Goal: Task Accomplishment & Management: Complete application form

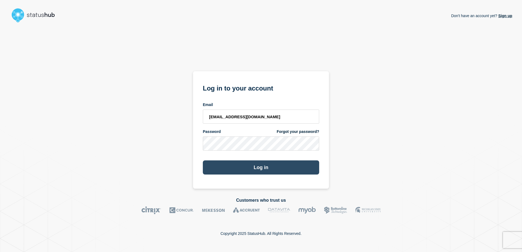
click at [271, 172] on button "Log in" at bounding box center [261, 168] width 116 height 14
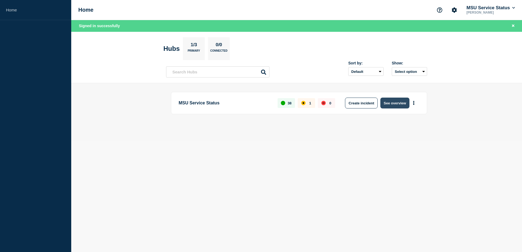
click at [395, 102] on button "See overview" at bounding box center [395, 103] width 29 height 11
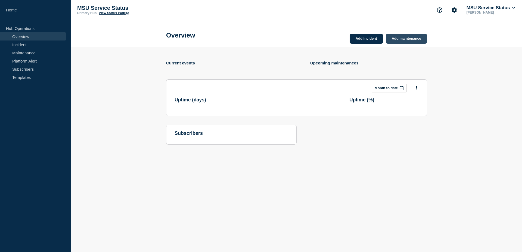
click at [418, 39] on link "Add maintenance" at bounding box center [406, 39] width 41 height 10
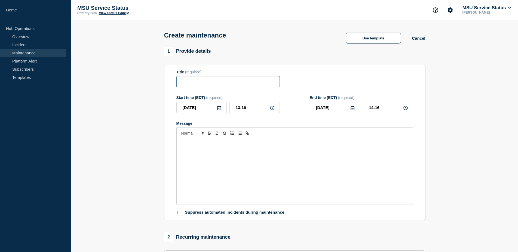
click at [224, 83] on input "Title" at bounding box center [227, 81] width 103 height 11
paste input "[Maintenance] Sitecore XM Cloud May Experience Performance Issues During Planne…"
drag, startPoint x: 218, startPoint y: 82, endPoint x: 123, endPoint y: 78, distance: 95.0
click at [176, 78] on input "[Maintenance] Sitecore XM Cloud May Experience Performance Issues During Planne…" at bounding box center [227, 81] width 103 height 11
click at [234, 84] on input "[Maintenance] Sitecore XM Cloud May Experience Performance Issues During Planne…" at bounding box center [227, 81] width 103 height 11
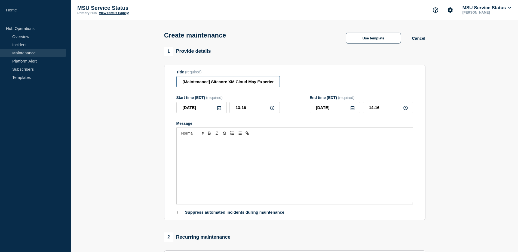
click at [246, 83] on input "[Maintenance] Sitecore XM Cloud May Experience Performance Issues During Planne…" at bounding box center [227, 81] width 103 height 11
drag, startPoint x: 247, startPoint y: 83, endPoint x: 227, endPoint y: 83, distance: 19.9
click at [227, 83] on input "[Maintenance] Sitecore XM Cloud May Experience Performance Issues During Planne…" at bounding box center [227, 81] width 103 height 11
click at [248, 84] on input "[Maintenance] Sitecore XM Cloud May Experience Performance Issues During Planne…" at bounding box center [227, 81] width 103 height 11
drag, startPoint x: 247, startPoint y: 83, endPoint x: 211, endPoint y: 82, distance: 36.2
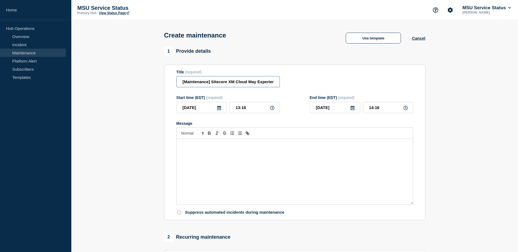
click at [211, 82] on input "[Maintenance] Sitecore XM Cloud May Experience Performance Issues During Planne…" at bounding box center [227, 81] width 103 height 11
click at [250, 84] on input "[Maintenance] Some MSU Websites May Experience Performance Issues During Planne…" at bounding box center [227, 81] width 103 height 11
drag, startPoint x: 228, startPoint y: 82, endPoint x: 264, endPoint y: 85, distance: 35.7
drag, startPoint x: 274, startPoint y: 81, endPoint x: 199, endPoint y: 79, distance: 75.1
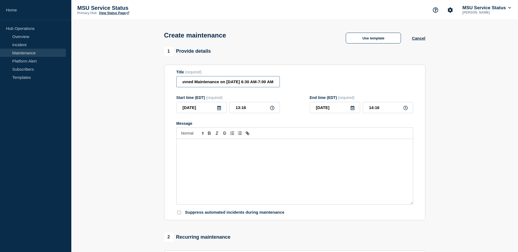
click at [219, 83] on input "[Maintenance] Some MSU Websites May Experience Performance Issues During Planne…" at bounding box center [227, 81] width 103 height 11
drag, startPoint x: 241, startPoint y: 85, endPoint x: 195, endPoint y: 82, distance: 45.5
drag, startPoint x: 262, startPoint y: 84, endPoint x: 272, endPoint y: 84, distance: 10.1
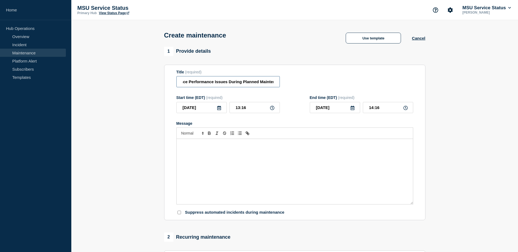
drag, startPoint x: 246, startPoint y: 84, endPoint x: 262, endPoint y: 84, distance: 15.5
type input "[Maintenance] Some MSU Websites May Experience Performance Issues During Planne…"
click at [269, 165] on div "Message" at bounding box center [295, 171] width 236 height 65
click at [233, 186] on div "Message" at bounding box center [295, 171] width 236 height 65
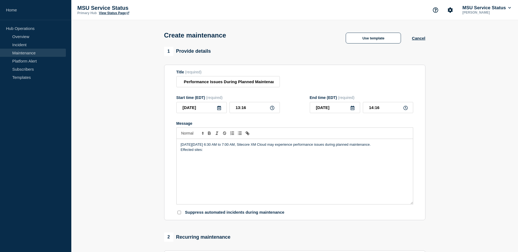
click at [230, 166] on div "[DATE][DATE] 6:30 AM to 7:00 AM, Sitecore XM Cloud may experience performance i…" at bounding box center [295, 171] width 236 height 65
click at [193, 180] on div "[DATE][DATE] 6:30 AM to 7:00 AM, Sitecore XM Cloud may experience performance i…" at bounding box center [295, 171] width 236 height 65
click at [238, 152] on p "Effected sites:" at bounding box center [295, 149] width 228 height 5
click at [254, 147] on p "[DATE][DATE] 6:30 AM to 7:00 AM, Sitecore XM Cloud may experience performance i…" at bounding box center [295, 144] width 228 height 5
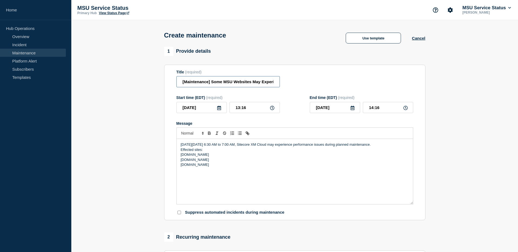
drag, startPoint x: 214, startPoint y: 85, endPoint x: 141, endPoint y: 80, distance: 72.8
click at [176, 80] on input "[Maintenance] Some MSU Websites May Experience Performance Issues During Planne…" at bounding box center [227, 81] width 103 height 11
drag, startPoint x: 300, startPoint y: 149, endPoint x: 316, endPoint y: 159, distance: 19.1
click at [286, 147] on p "[DATE][DATE] 6:30 AM to 7:00 AM, Sitecore XM Cloud may experience performance i…" at bounding box center [295, 144] width 228 height 5
click at [221, 85] on input "[Maintenance] Some MSU Websites May Experience Performance Issues During Planne…" at bounding box center [227, 81] width 103 height 11
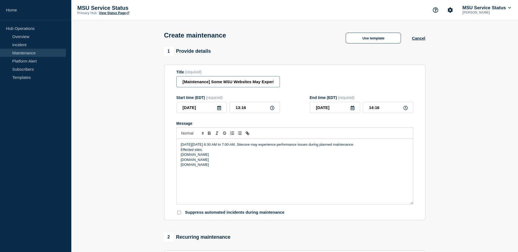
drag, startPoint x: 250, startPoint y: 84, endPoint x: 212, endPoint y: 82, distance: 38.2
click at [212, 82] on input "[Maintenance] Some MSU Websites May Experience Performance Issues During Planne…" at bounding box center [227, 81] width 103 height 11
click at [241, 81] on input "[Maintenance] Sitecore May Experience Performance Issues During Planned Mainten…" at bounding box center [227, 81] width 103 height 11
drag, startPoint x: 231, startPoint y: 85, endPoint x: 235, endPoint y: 85, distance: 3.8
click at [234, 85] on input "[Maintenance] Sitecore May Experience Performance Issues During Planned Mainten…" at bounding box center [227, 81] width 103 height 11
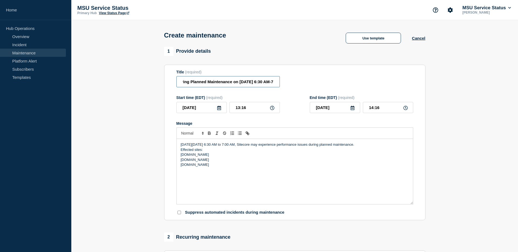
drag, startPoint x: 236, startPoint y: 85, endPoint x: 268, endPoint y: 84, distance: 32.4
drag, startPoint x: 229, startPoint y: 78, endPoint x: 274, endPoint y: 79, distance: 44.6
drag, startPoint x: 261, startPoint y: 87, endPoint x: 137, endPoint y: 78, distance: 124.7
type input "[Maintenance] Sitecore May Experience Performance Issues During Planned Mainten…"
click at [268, 157] on p "[DOMAIN_NAME]" at bounding box center [295, 154] width 228 height 5
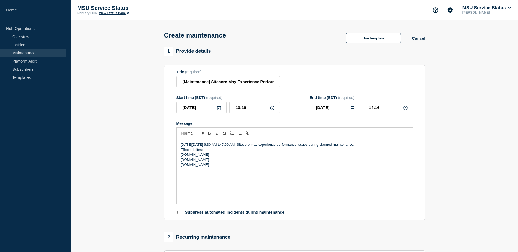
click at [223, 152] on p "Effected sites:" at bounding box center [295, 149] width 228 height 5
drag, startPoint x: 183, startPoint y: 152, endPoint x: 226, endPoint y: 144, distance: 43.9
click at [183, 152] on p "Effected sites:" at bounding box center [295, 149] width 228 height 5
click at [212, 162] on p "[DOMAIN_NAME]" at bounding box center [295, 160] width 228 height 5
click at [187, 152] on p "Affected sites:" at bounding box center [295, 149] width 228 height 5
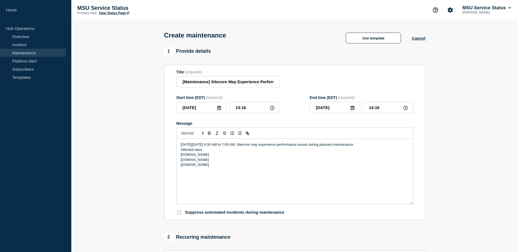
click at [220, 167] on p "[DOMAIN_NAME]" at bounding box center [295, 164] width 228 height 5
click at [220, 157] on p "[DOMAIN_NAME]" at bounding box center [295, 154] width 228 height 5
drag, startPoint x: 207, startPoint y: 151, endPoint x: 173, endPoint y: 152, distance: 33.5
click at [177, 152] on div "[DATE][DATE] 6:30 AM to 7:00 AM, Sitecore may experience performance issues dur…" at bounding box center [295, 171] width 236 height 65
click at [398, 147] on p "[DATE][DATE] 6:30 AM to 7:00 AM, Sitecore may experience performance issues dur…" at bounding box center [295, 144] width 228 height 5
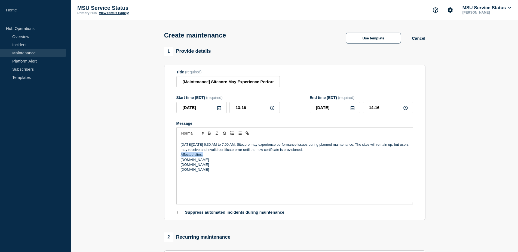
drag, startPoint x: 228, startPoint y: 156, endPoint x: 177, endPoint y: 158, distance: 50.9
click at [178, 158] on div "[DATE][DATE] 6:30 AM to 7:00 AM, Sitecore may experience performance issues dur…" at bounding box center [295, 171] width 236 height 65
click at [350, 152] on p "[DATE][DATE] 6:30 AM to 7:00 AM, Sitecore may experience performance issues dur…" at bounding box center [295, 147] width 228 height 10
drag, startPoint x: 350, startPoint y: 153, endPoint x: 240, endPoint y: 153, distance: 109.9
click at [240, 152] on p "[DATE][DATE] 6:30 AM to 7:00 AM, Sitecore may experience performance issues dur…" at bounding box center [295, 147] width 228 height 10
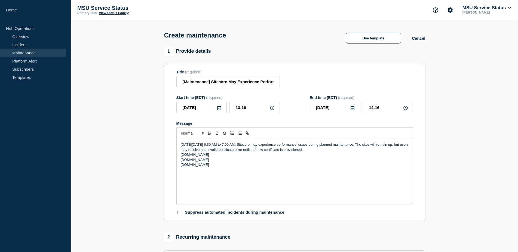
click at [362, 152] on p "[DATE][DATE] 6:30 AM to 7:00 AM, Sitecore may experience performance issues dur…" at bounding box center [295, 147] width 228 height 10
drag, startPoint x: 367, startPoint y: 153, endPoint x: 390, endPoint y: 148, distance: 23.8
click at [390, 148] on p "[DATE][DATE] 6:30 AM to 7:00 AM, Sitecore may experience performance issues dur…" at bounding box center [295, 147] width 228 height 10
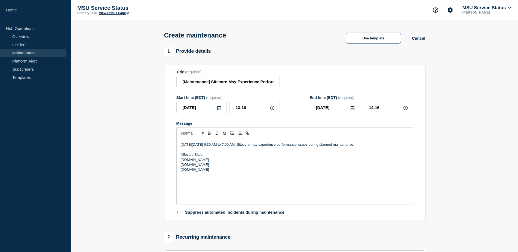
click at [260, 181] on div "[DATE][DATE] 6:30 AM to 7:00 AM, Sitecore may experience performance issues dur…" at bounding box center [295, 171] width 236 height 65
click at [186, 157] on p "Affected Sites:" at bounding box center [295, 154] width 228 height 5
drag, startPoint x: 195, startPoint y: 158, endPoint x: 176, endPoint y: 157, distance: 19.3
click at [177, 157] on div "[DATE][DATE] 6:30 AM to 7:00 AM, Sitecore may experience performance issues dur…" at bounding box center [295, 171] width 236 height 65
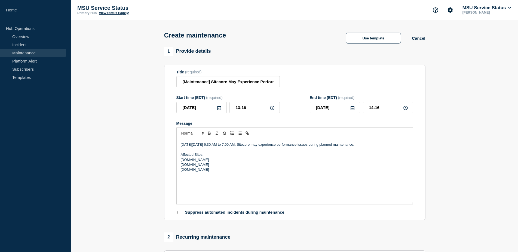
click at [235, 180] on div "[DATE][DATE] 6:30 AM to 7:00 AM, Sitecore may experience performance issues dur…" at bounding box center [295, 171] width 236 height 65
click at [229, 162] on p "[DOMAIN_NAME]" at bounding box center [295, 160] width 228 height 5
click at [204, 109] on input "[DATE]" at bounding box center [201, 107] width 50 height 11
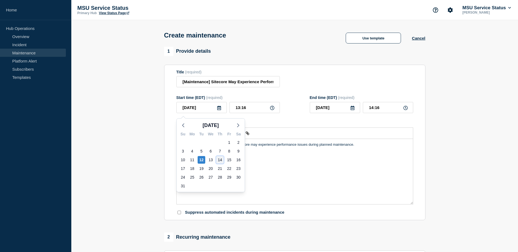
click at [219, 162] on div "14" at bounding box center [220, 160] width 8 height 8
type input "[DATE]"
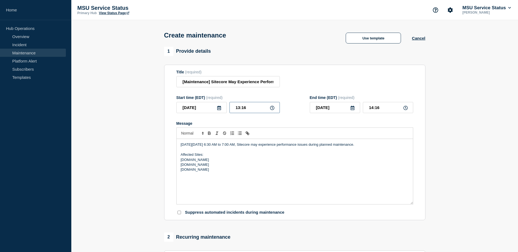
drag, startPoint x: 255, startPoint y: 111, endPoint x: 153, endPoint y: 94, distance: 104.0
click at [229, 102] on input "13:16" at bounding box center [254, 107] width 50 height 11
type input "06:30"
click at [381, 112] on input "07:30" at bounding box center [388, 107] width 50 height 11
type input "07:00"
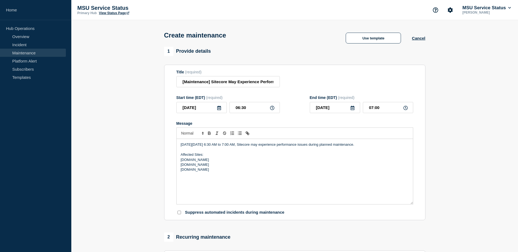
click at [394, 88] on div "Title (required) [Maintenance] Sitecore May Experience Performance Issues Durin…" at bounding box center [294, 79] width 237 height 18
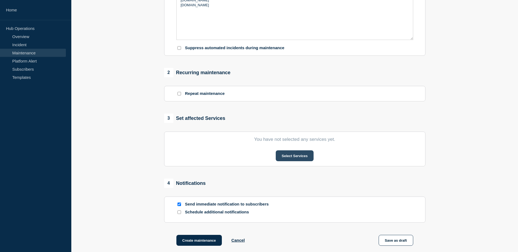
scroll to position [194, 0]
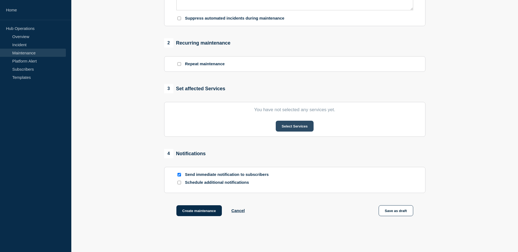
click at [297, 128] on button "Select Services" at bounding box center [295, 126] width 38 height 11
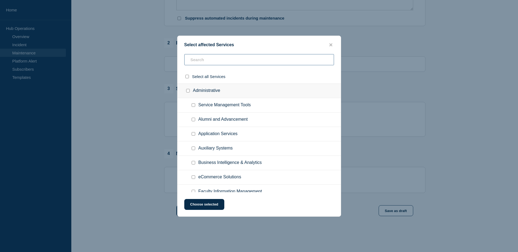
click at [246, 59] on input "text" at bounding box center [259, 59] width 150 height 11
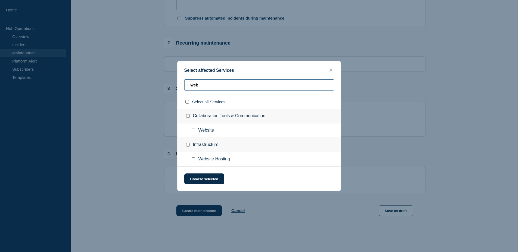
type input "web"
click at [193, 132] on input "Website checkbox" at bounding box center [194, 131] width 4 height 4
checkbox input "true"
click at [210, 177] on button "Choose selected" at bounding box center [204, 179] width 40 height 11
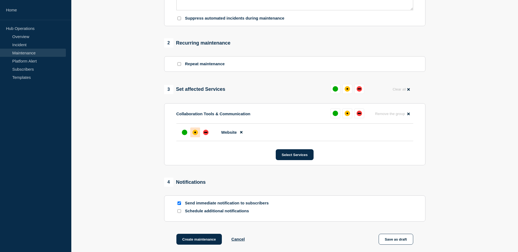
click at [195, 135] on div "affected" at bounding box center [194, 132] width 5 height 5
click at [209, 136] on div at bounding box center [206, 133] width 10 height 10
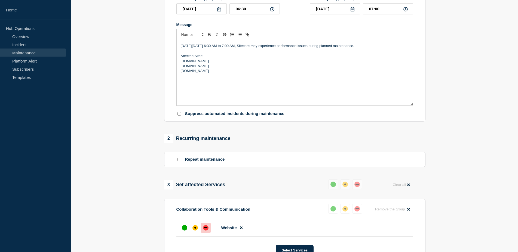
scroll to position [111, 0]
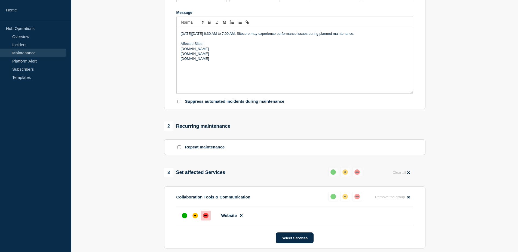
click at [394, 36] on p "[DATE][DATE] 6:30 AM to 7:00 AM, Sitecore may experience performance issues dur…" at bounding box center [295, 33] width 228 height 5
click at [390, 35] on p "[DATE][DATE] 6:30 AM to 7:00 AM, Sitecore may experience performance issues dur…" at bounding box center [295, 36] width 228 height 10
click at [372, 40] on p "[DATE][DATE] 6:30 AM to 7:00 AM, Sitecore may experience performance issues dur…" at bounding box center [295, 36] width 228 height 10
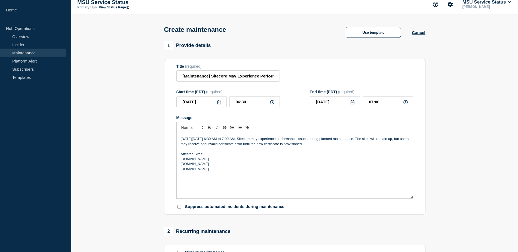
scroll to position [4, 0]
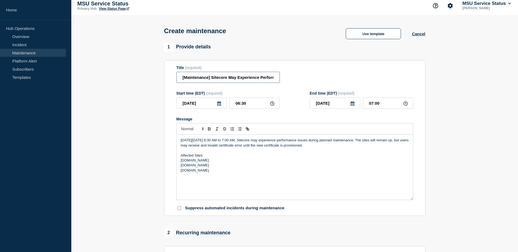
click at [241, 78] on input "[Maintenance] Sitecore May Experience Performance Issues During Planned Mainten…" at bounding box center [227, 77] width 103 height 11
drag, startPoint x: 231, startPoint y: 79, endPoint x: 300, endPoint y: 75, distance: 69.5
click at [280, 75] on input "[Maintenance] Sitecore May Experience Performance Issues During Planned Mainten…" at bounding box center [227, 77] width 103 height 11
click at [257, 78] on input "[Maintenance] Sitecore May Experience Performance Issues During Planned Mainten…" at bounding box center [227, 77] width 103 height 11
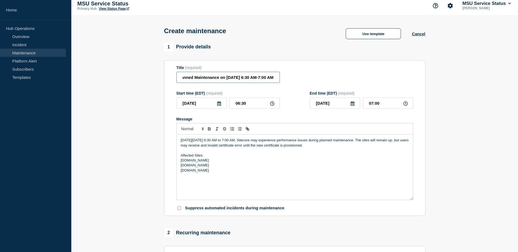
scroll to position [171, 0]
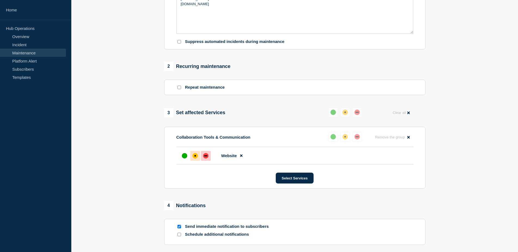
click at [198, 157] on div at bounding box center [195, 156] width 10 height 10
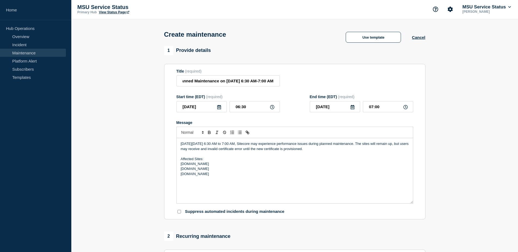
scroll to position [0, 0]
click at [272, 82] on input "[Maintenance] Sitecore May Experience Performance Issues During Planned Mainten…" at bounding box center [227, 81] width 103 height 11
drag, startPoint x: 275, startPoint y: 83, endPoint x: 143, endPoint y: 75, distance: 132.2
click at [143, 75] on section "1 Provide details Title (required) [Maintenance] Sitecore May Experience Perfor…" at bounding box center [294, 250] width 446 height 406
click at [216, 81] on input "[Maintenance] Sitecore May Experience Performance Issues During Planned Mainten…" at bounding box center [227, 81] width 103 height 11
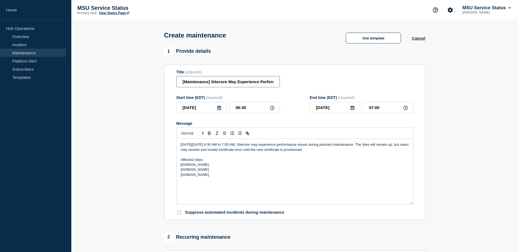
drag, startPoint x: 227, startPoint y: 85, endPoint x: 119, endPoint y: 77, distance: 107.4
click at [176, 77] on input "[Maintenance] Sitecore May Experience Performance Issues During Planned Mainten…" at bounding box center [227, 81] width 103 height 11
click at [235, 84] on input "[Maintenance] Sitecore May Experience Performance Issues During Planned Mainten…" at bounding box center [227, 81] width 103 height 11
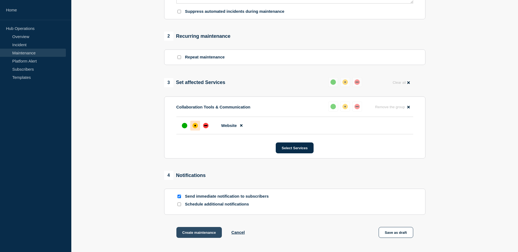
scroll to position [254, 0]
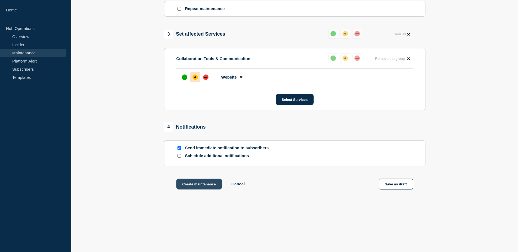
click at [204, 184] on button "Create maintenance" at bounding box center [199, 184] width 46 height 11
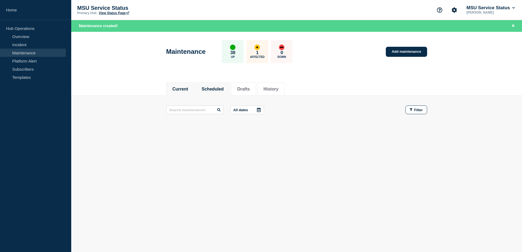
click at [217, 90] on button "Scheduled" at bounding box center [213, 89] width 22 height 5
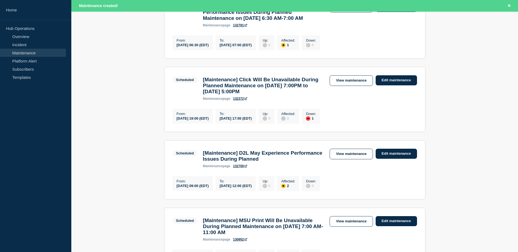
scroll to position [222, 0]
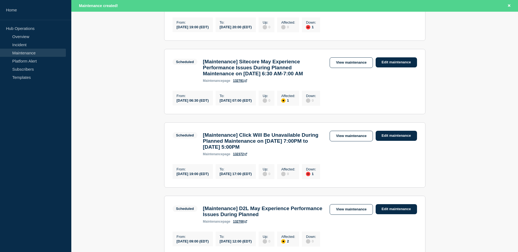
click at [245, 83] on link "132781" at bounding box center [240, 81] width 14 height 4
